Goal: Navigation & Orientation: Find specific page/section

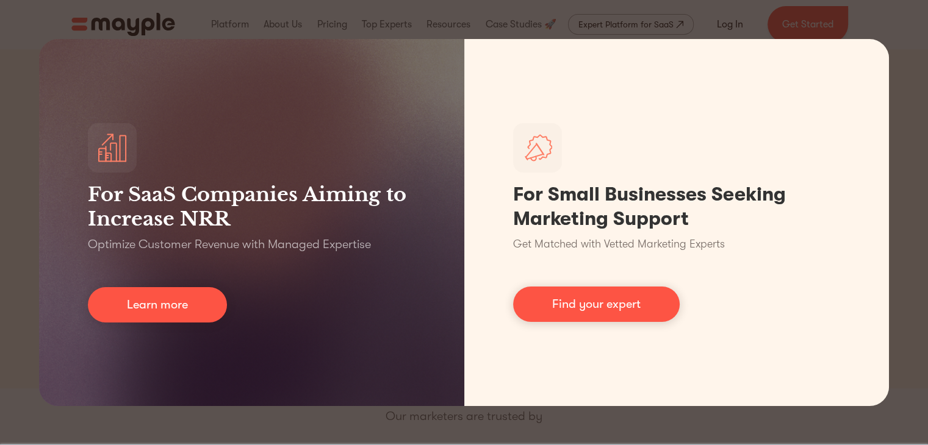
click at [913, 27] on div "For SaaS Companies Aiming to Increase NRR Optimize Customer Revenue with Manage…" at bounding box center [464, 222] width 928 height 445
click at [508, 26] on div "For SaaS Companies Aiming to Increase NRR Optimize Customer Revenue with Manage…" at bounding box center [464, 222] width 928 height 445
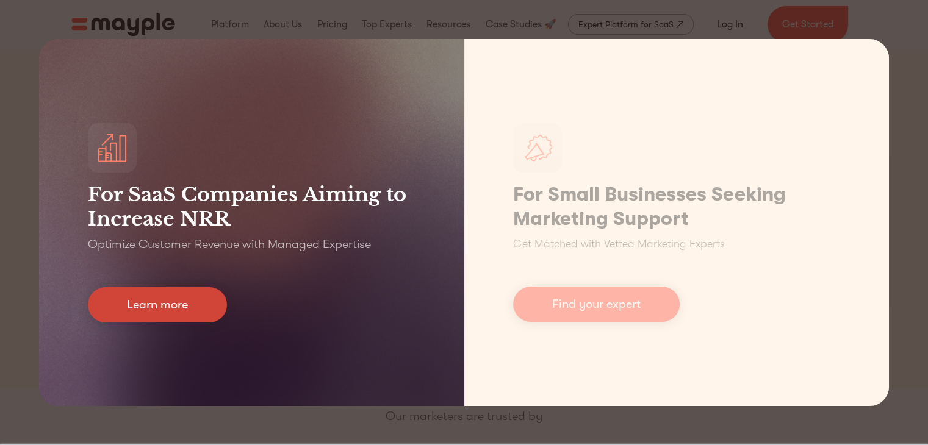
click at [186, 306] on link "Learn more" at bounding box center [157, 304] width 139 height 35
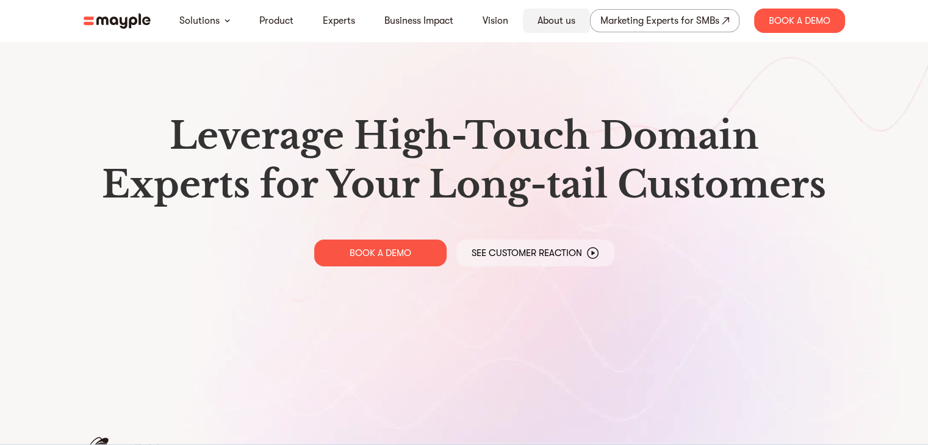
click at [555, 25] on link "About us" at bounding box center [556, 20] width 38 height 15
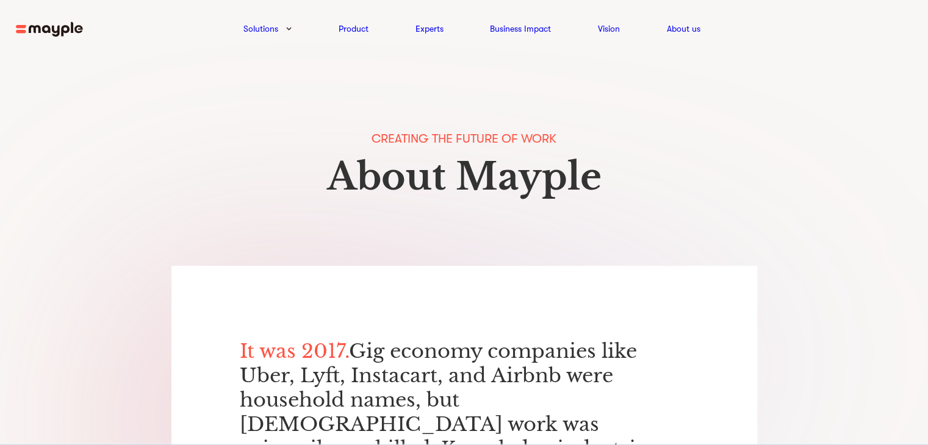
drag, startPoint x: 936, startPoint y: 47, endPoint x: 837, endPoint y: 41, distance: 99.6
click at [837, 41] on html "By continuing to use this site you agree to our Cookie Policy Got it Solutions …" at bounding box center [464, 222] width 928 height 445
